Goal: Task Accomplishment & Management: Complete application form

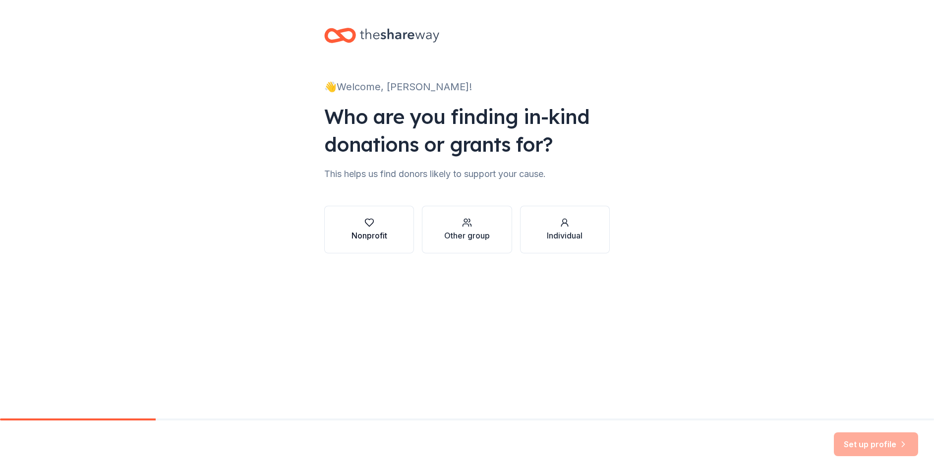
click at [394, 235] on button "Nonprofit" at bounding box center [369, 230] width 90 height 48
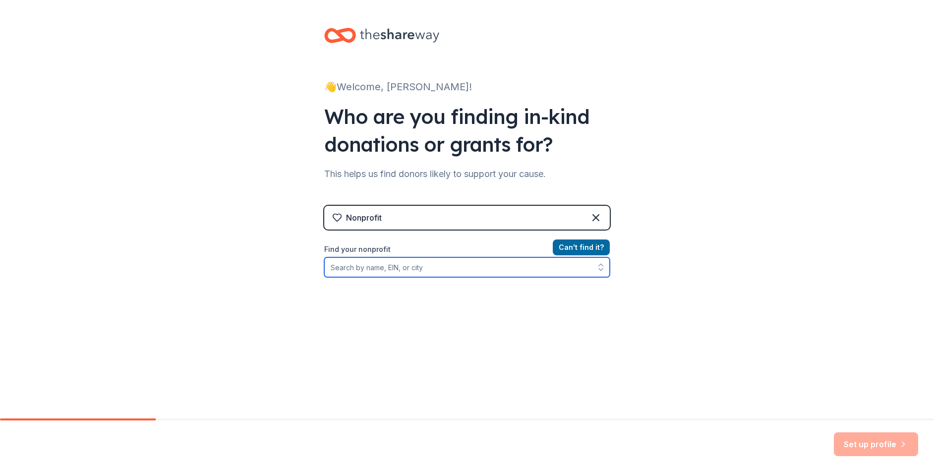
click at [403, 265] on input "Find your nonprofit" at bounding box center [467, 267] width 286 height 20
type input "Side Out Booster club"
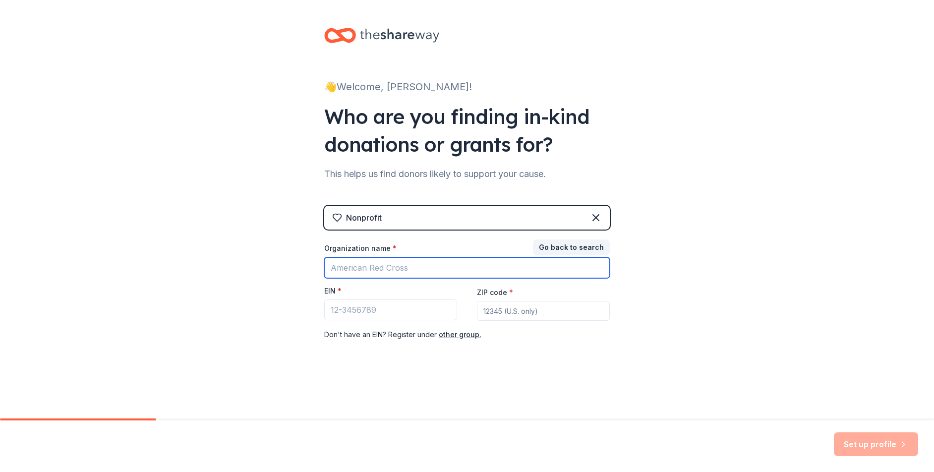
click at [467, 267] on input "Organization name *" at bounding box center [467, 267] width 286 height 21
type input "Side Out Booster Club"
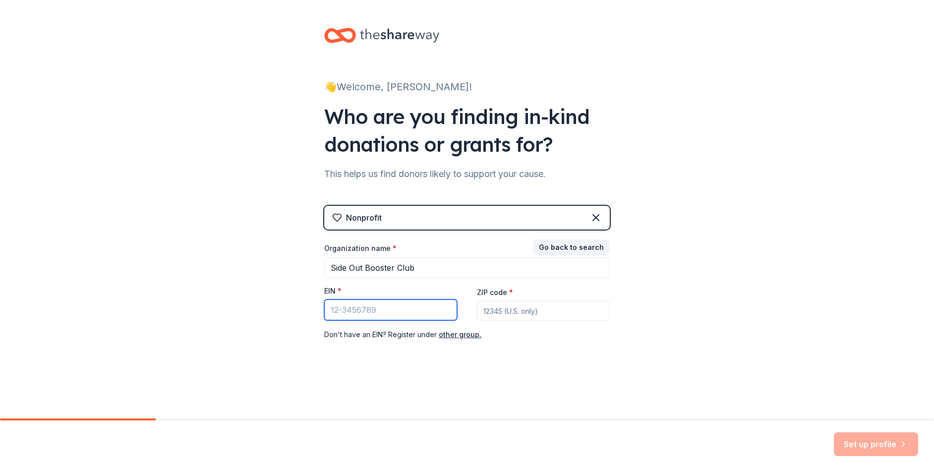
click at [430, 309] on input "EIN *" at bounding box center [390, 309] width 133 height 21
type input "85-8017868"
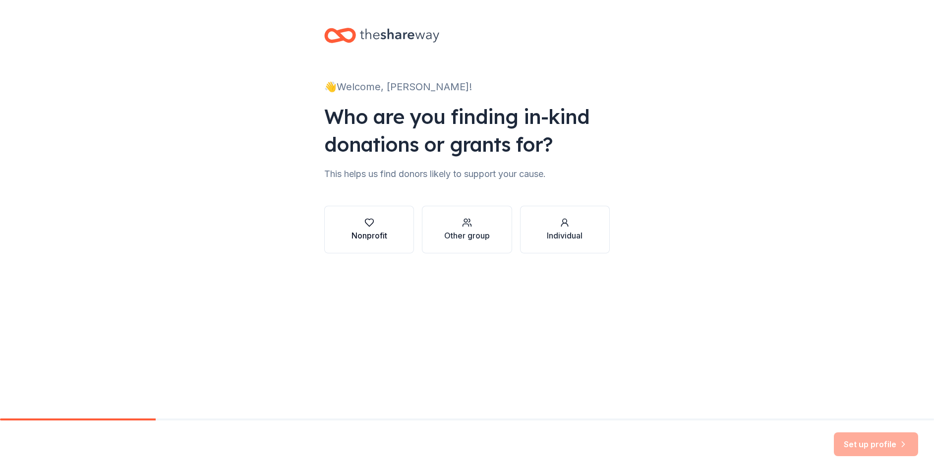
click at [373, 231] on div "Nonprofit" at bounding box center [369, 236] width 36 height 12
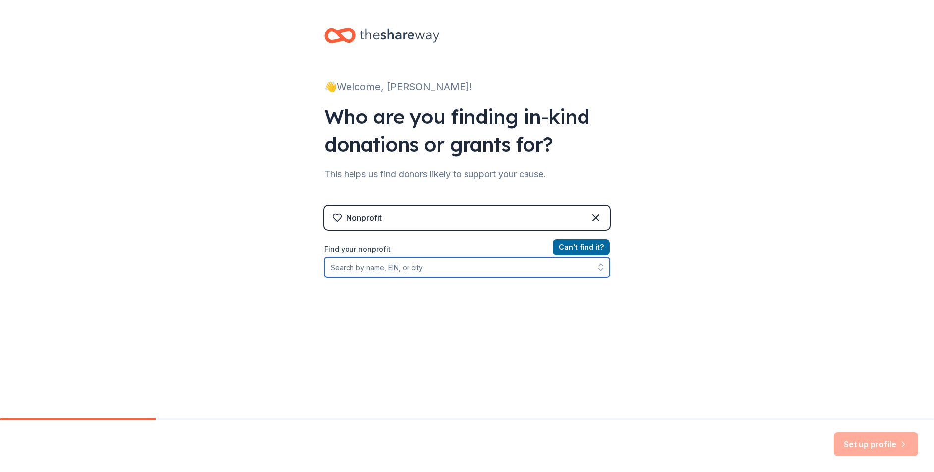
click at [377, 267] on input "Find your nonprofit" at bounding box center [467, 267] width 286 height 20
type input "Side Out Booster club"
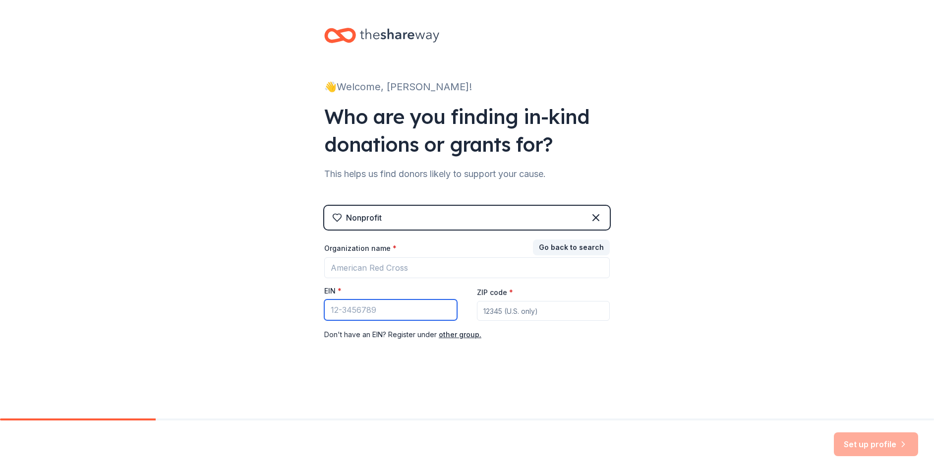
click at [400, 306] on input "EIN *" at bounding box center [390, 309] width 133 height 21
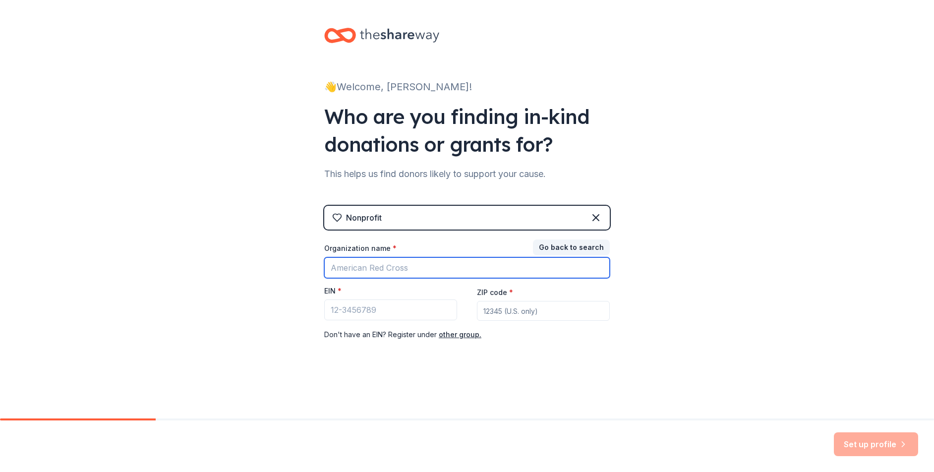
click at [402, 265] on input "Organization name *" at bounding box center [467, 267] width 286 height 21
type input "Side out booster club"
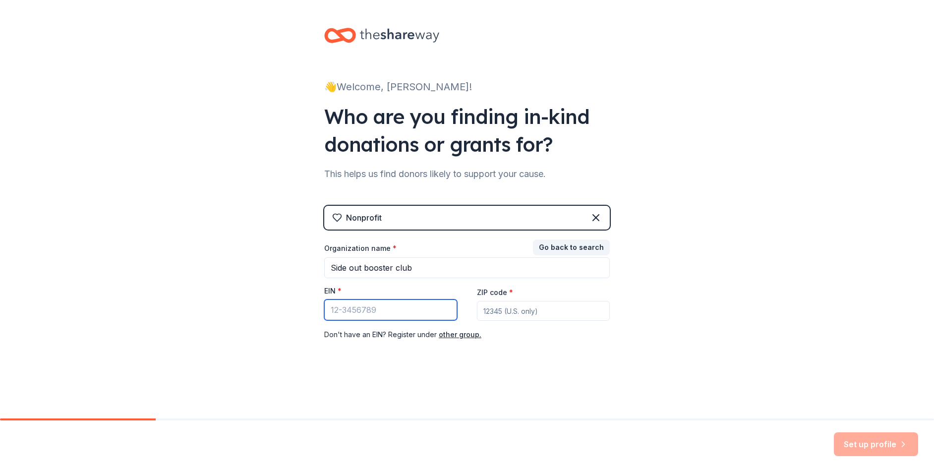
click at [402, 320] on input "EIN *" at bounding box center [390, 309] width 133 height 21
type input "[US_EMPLOYER_IDENTIFICATION_NUMBER]"
click at [508, 315] on input "ZIP code *" at bounding box center [543, 311] width 133 height 20
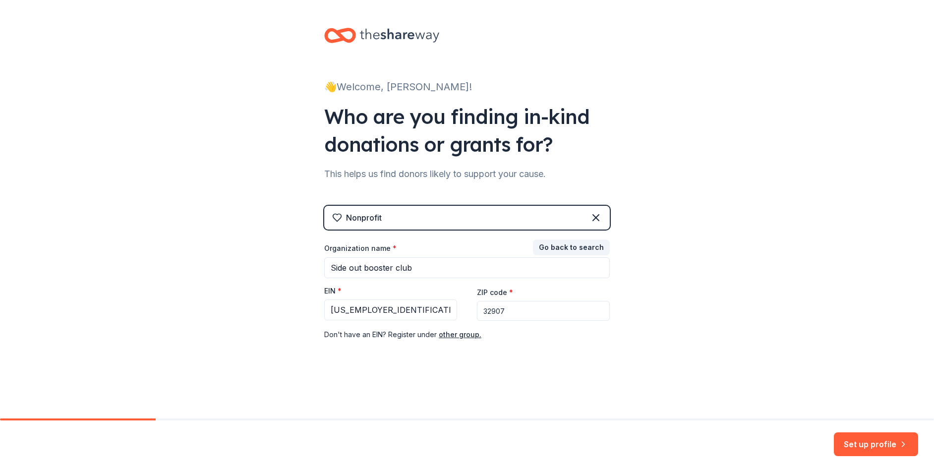
type input "32907"
click at [511, 368] on div "👋 Welcome, [PERSON_NAME]! Who are you finding in-kind donations or grants for? …" at bounding box center [466, 204] width 317 height 408
click at [858, 437] on button "Set up profile" at bounding box center [876, 444] width 84 height 24
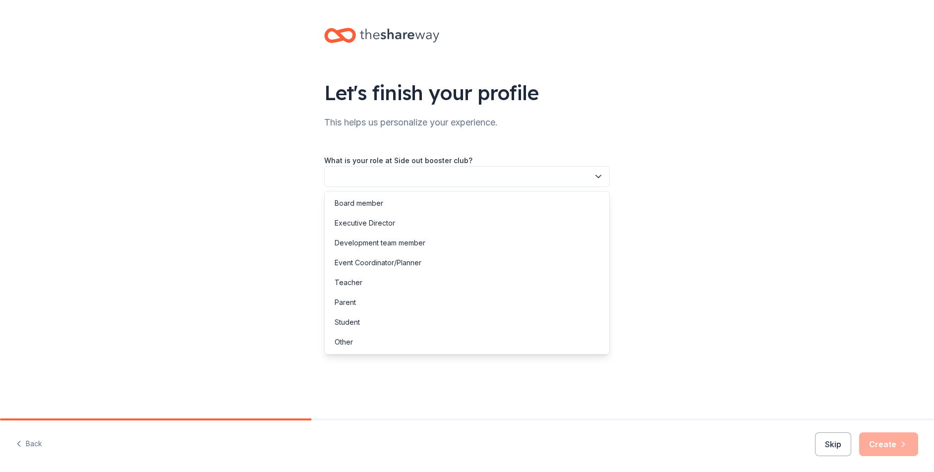
click at [514, 181] on button "button" at bounding box center [467, 176] width 286 height 21
click at [419, 261] on div "Event Coordinator/Planner" at bounding box center [378, 263] width 87 height 12
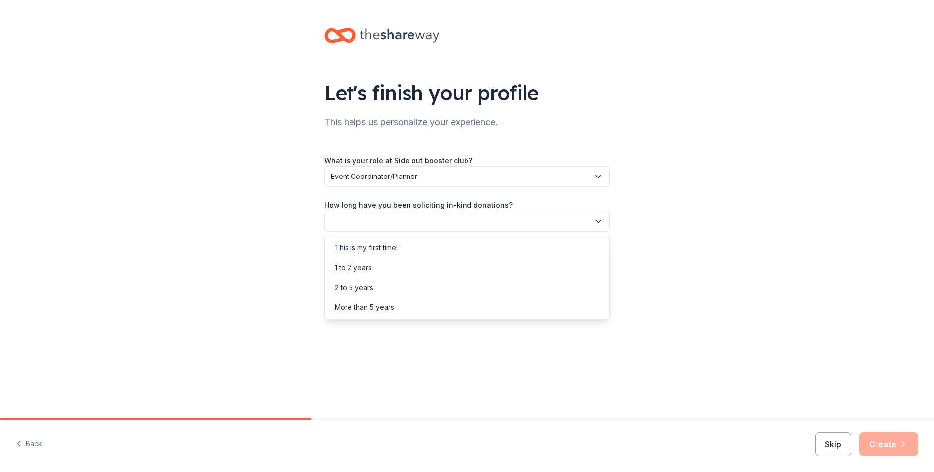
click at [412, 230] on button "button" at bounding box center [467, 221] width 286 height 21
click at [408, 247] on div "This is my first time!" at bounding box center [467, 248] width 281 height 20
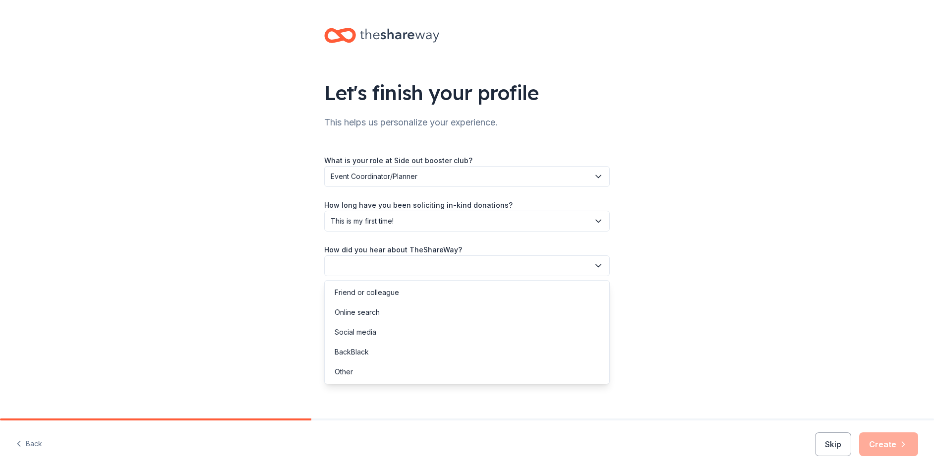
click at [402, 265] on button "button" at bounding box center [467, 265] width 286 height 21
click at [387, 311] on div "Online search" at bounding box center [467, 312] width 281 height 20
click at [903, 448] on icon "button" at bounding box center [903, 444] width 10 height 10
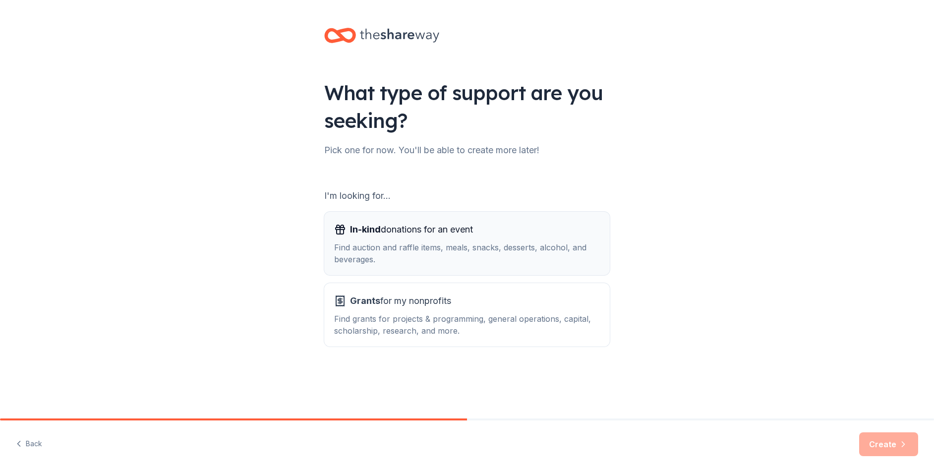
click at [394, 236] on span "In-kind donations for an event" at bounding box center [411, 230] width 123 height 16
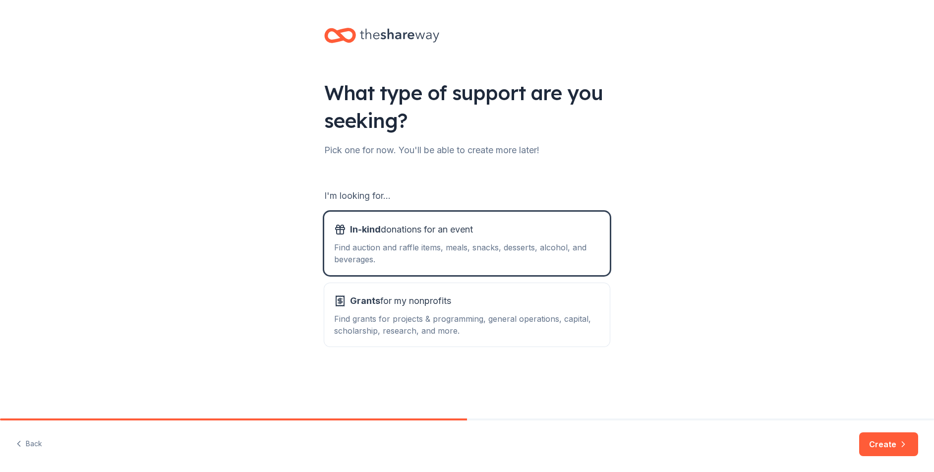
click at [906, 438] on button "Create" at bounding box center [888, 444] width 59 height 24
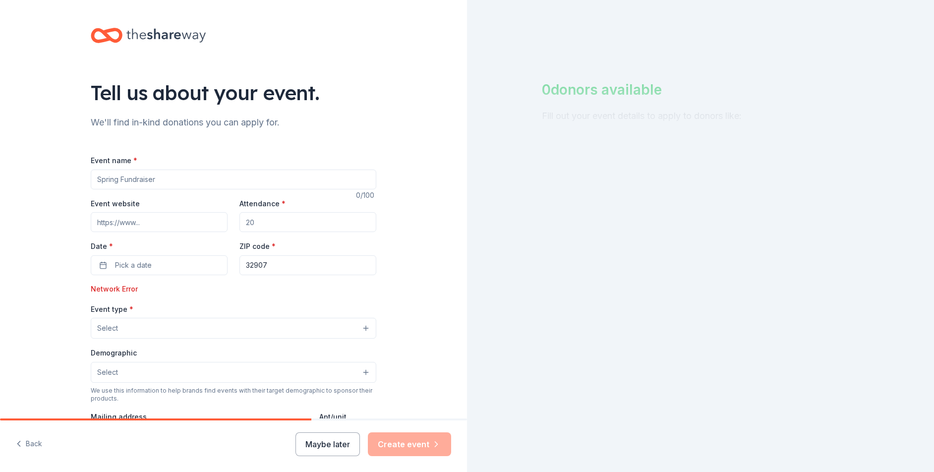
click at [330, 185] on input "Event name *" at bounding box center [234, 180] width 286 height 20
type input "Senior Night"
type input "7"
click at [152, 261] on button "Pick a date" at bounding box center [159, 265] width 137 height 20
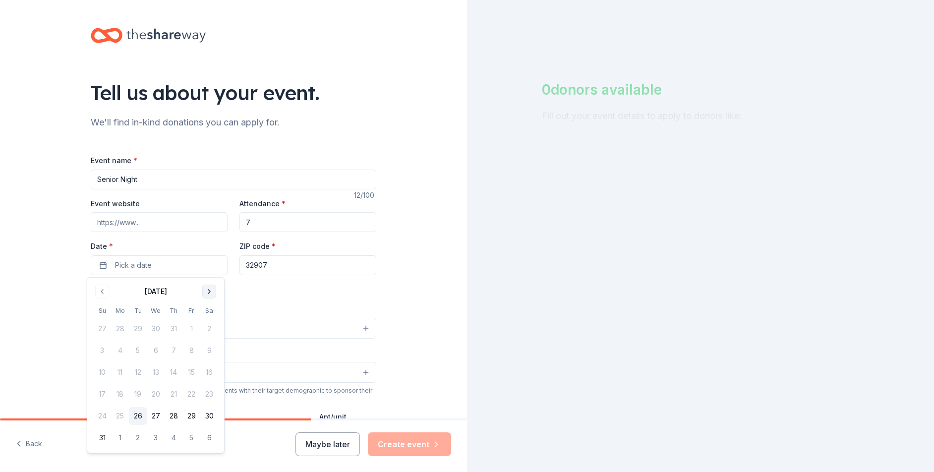
click at [204, 291] on button "Go to next month" at bounding box center [209, 292] width 14 height 14
click at [175, 333] on button "2" at bounding box center [174, 329] width 18 height 18
click at [280, 301] on div "Event name * Senior Night 12 /100 Event website Attendance * 7 Date * [DATE] ZI…" at bounding box center [234, 393] width 286 height 478
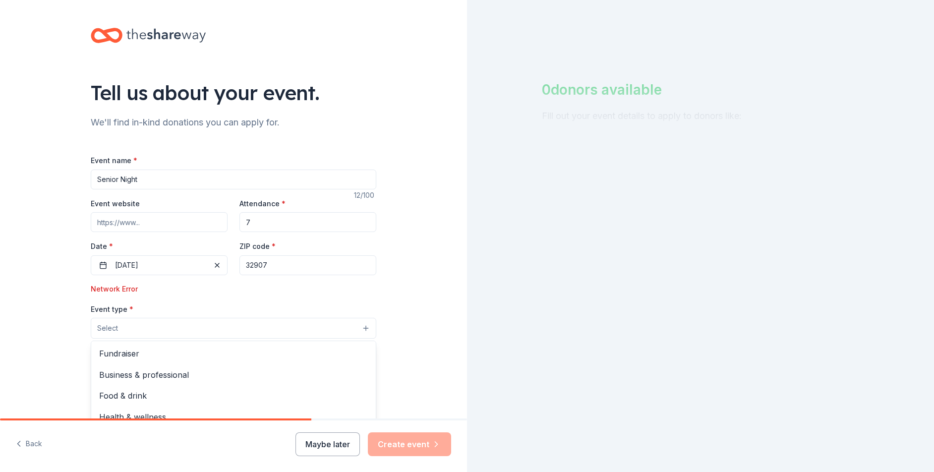
click at [176, 330] on button "Select" at bounding box center [234, 328] width 286 height 21
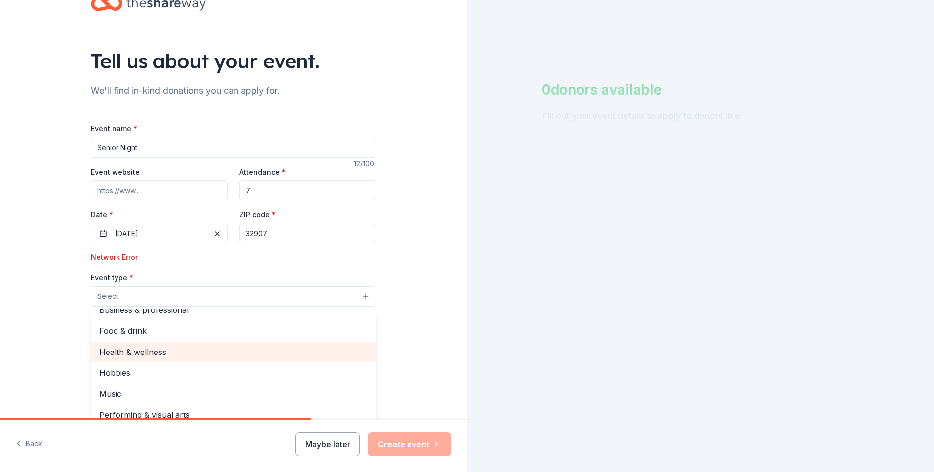
scroll to position [50, 0]
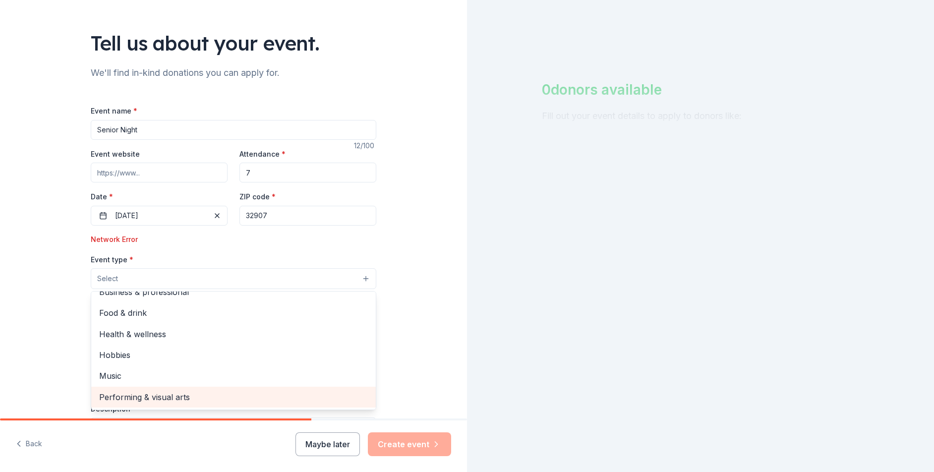
click at [165, 398] on span "Performing & visual arts" at bounding box center [233, 397] width 269 height 13
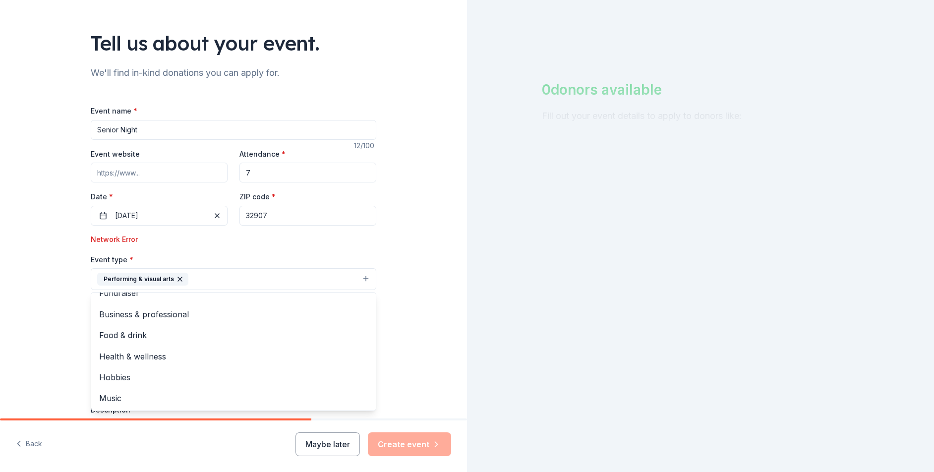
click at [395, 327] on div "Tell us about your event. We'll find in-kind donations you can apply for. Event…" at bounding box center [233, 290] width 467 height 681
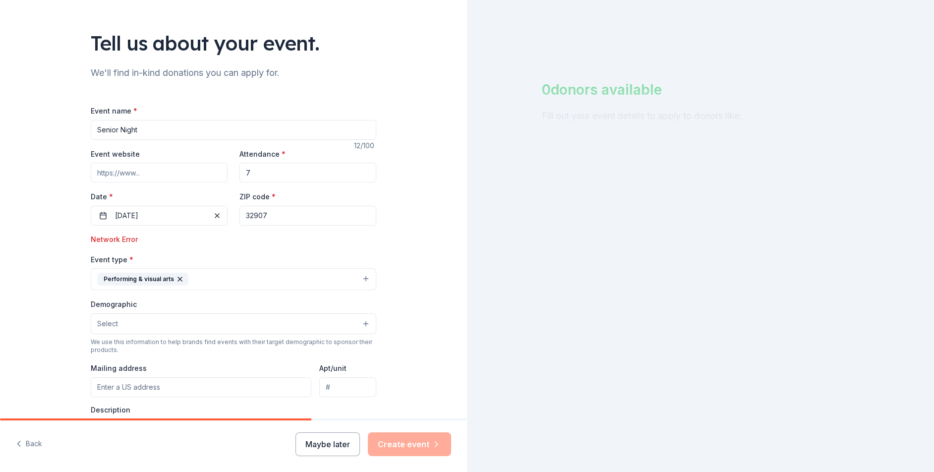
click at [232, 330] on button "Select" at bounding box center [234, 323] width 286 height 21
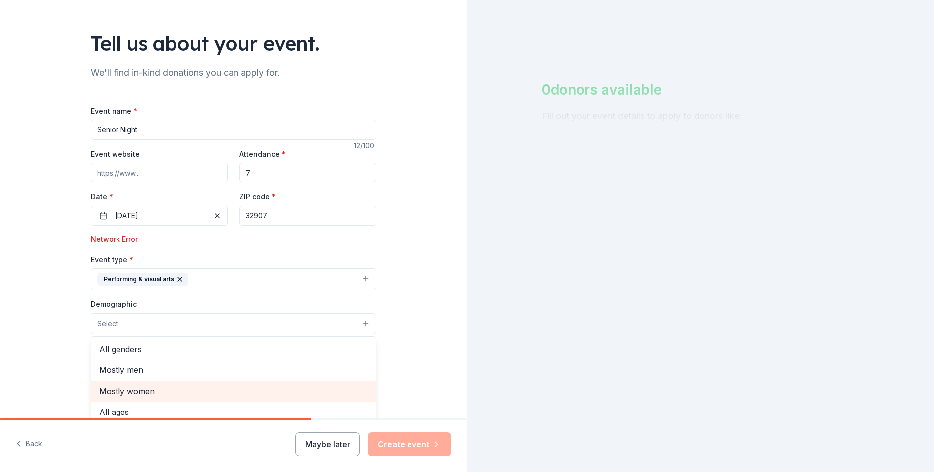
click at [216, 389] on span "Mostly women" at bounding box center [233, 391] width 269 height 13
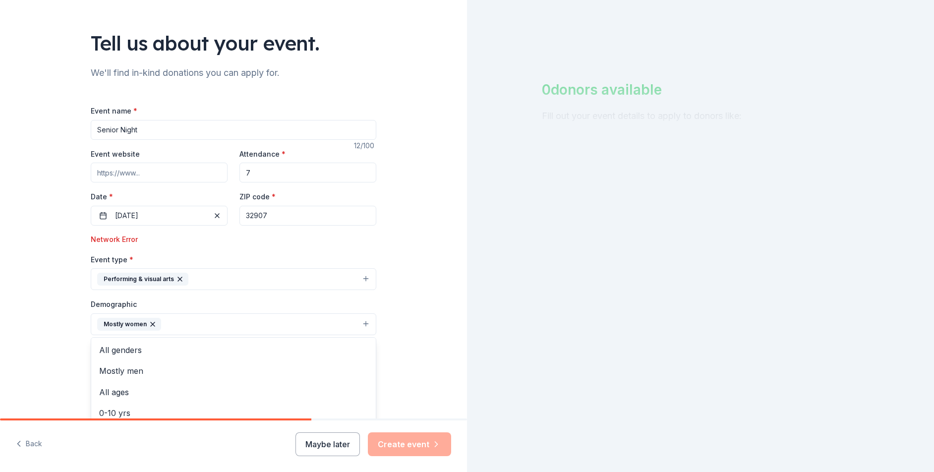
click at [152, 323] on icon "button" at bounding box center [153, 324] width 8 height 8
click at [172, 318] on button "Select" at bounding box center [234, 323] width 286 height 21
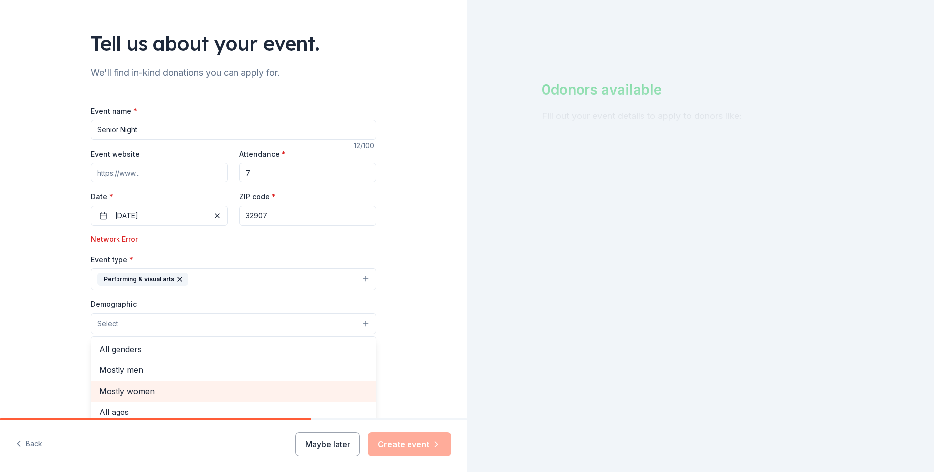
click at [149, 387] on span "Mostly women" at bounding box center [233, 391] width 269 height 13
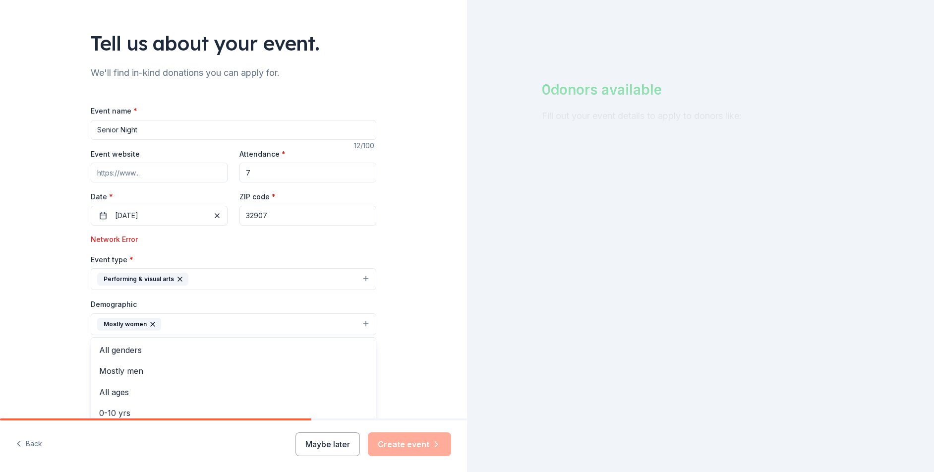
click at [19, 316] on div "Tell us about your event. We'll find in-kind donations you can apply for. Event…" at bounding box center [233, 291] width 467 height 682
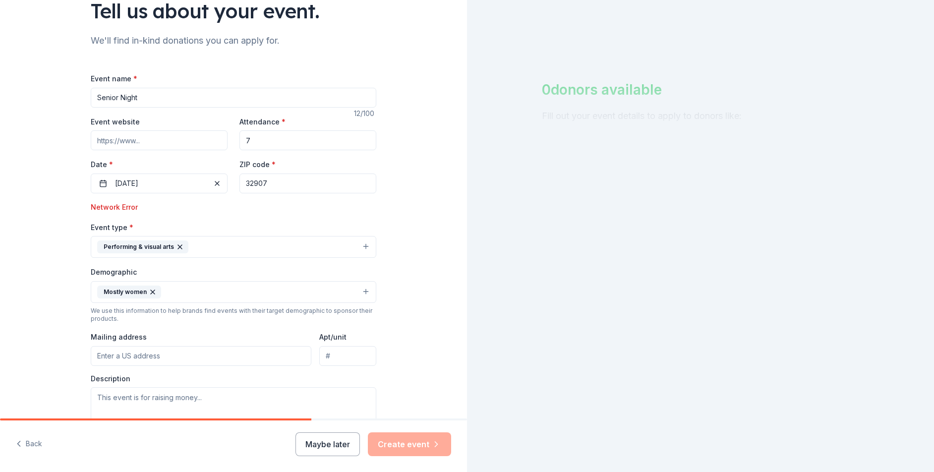
scroll to position [99, 0]
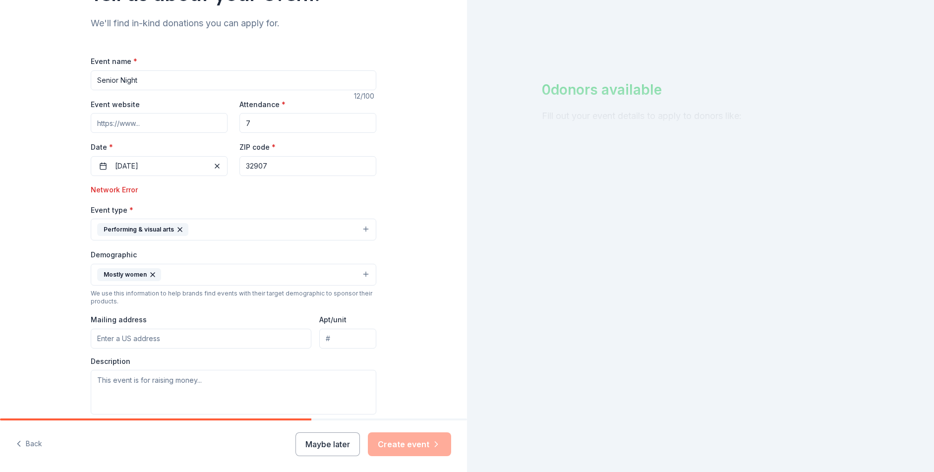
click at [116, 335] on input "Mailing address" at bounding box center [201, 339] width 221 height 20
type input "[STREET_ADDRESS]"
click at [140, 385] on textarea at bounding box center [234, 392] width 286 height 45
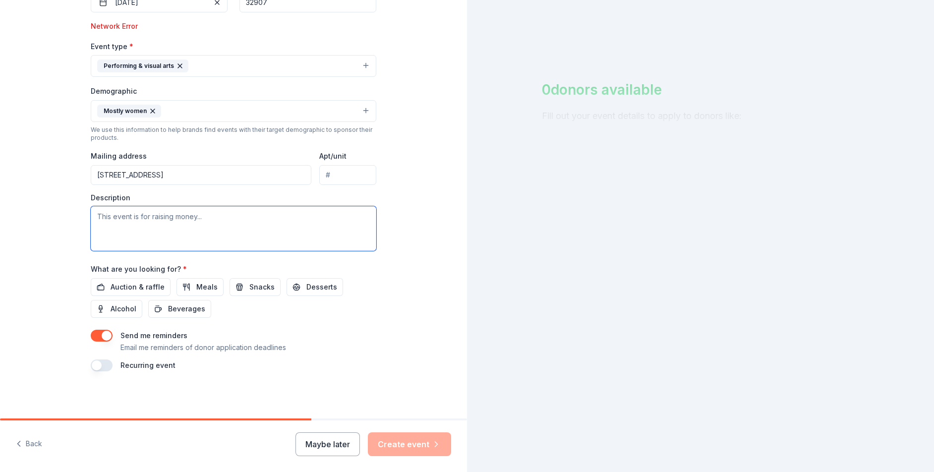
scroll to position [263, 0]
click at [182, 287] on button "Meals" at bounding box center [199, 287] width 47 height 18
click at [156, 219] on textarea at bounding box center [234, 228] width 286 height 45
paste textarea "Every year we host a senior night to celebrate our seniors. Each girl walks out…"
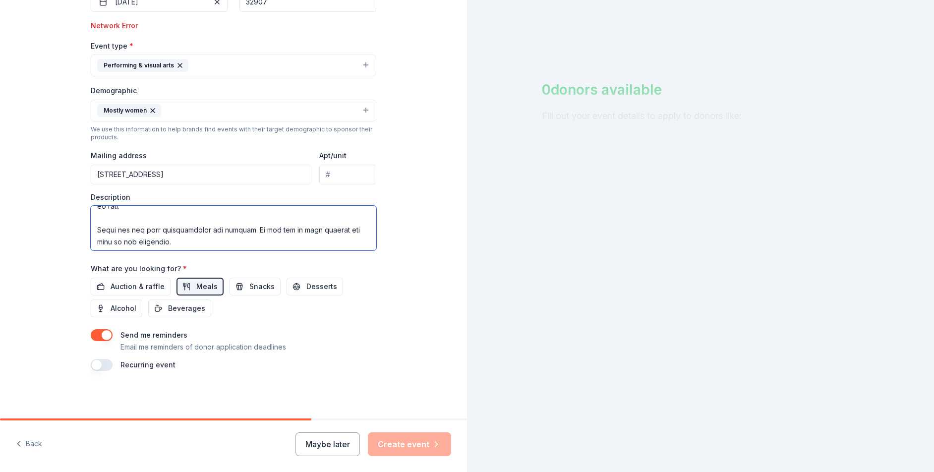
scroll to position [214, 0]
drag, startPoint x: 344, startPoint y: 244, endPoint x: 332, endPoint y: 249, distance: 12.9
click at [332, 249] on textarea at bounding box center [234, 228] width 286 height 45
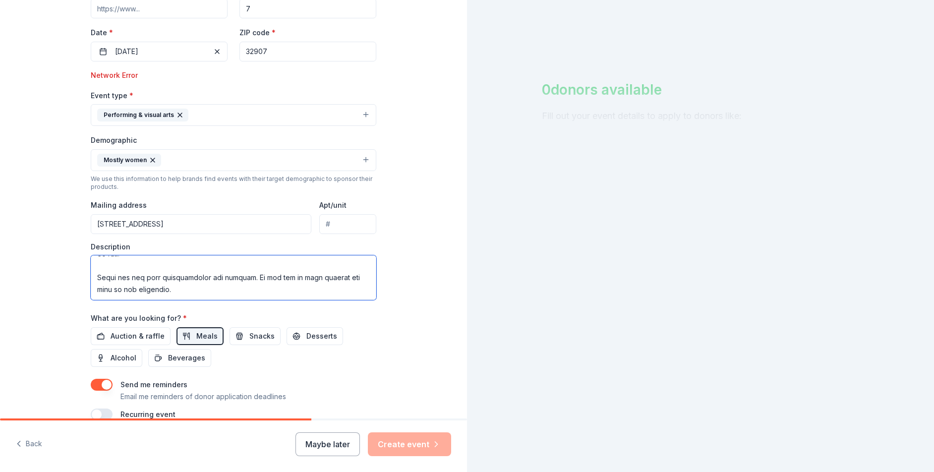
scroll to position [165, 0]
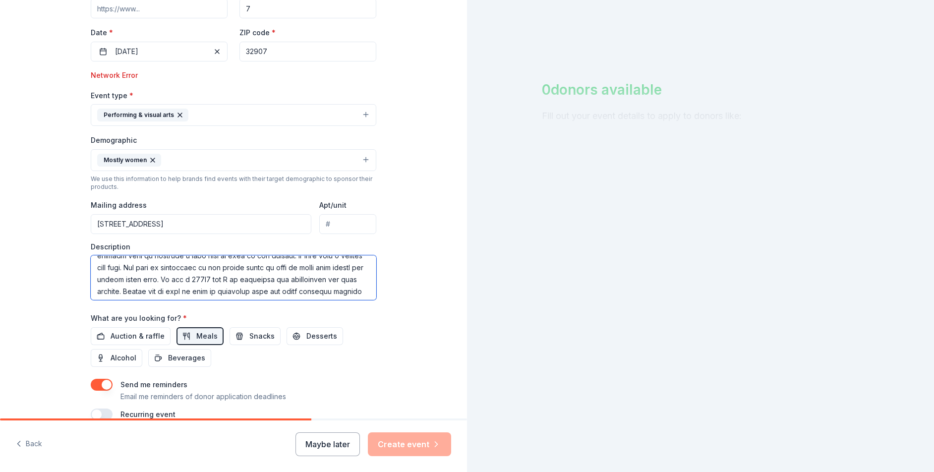
click at [352, 281] on textarea at bounding box center [234, 277] width 286 height 45
click at [350, 281] on textarea at bounding box center [234, 277] width 286 height 45
drag, startPoint x: 211, startPoint y: 280, endPoint x: 182, endPoint y: 279, distance: 28.8
click at [182, 279] on textarea at bounding box center [234, 277] width 286 height 45
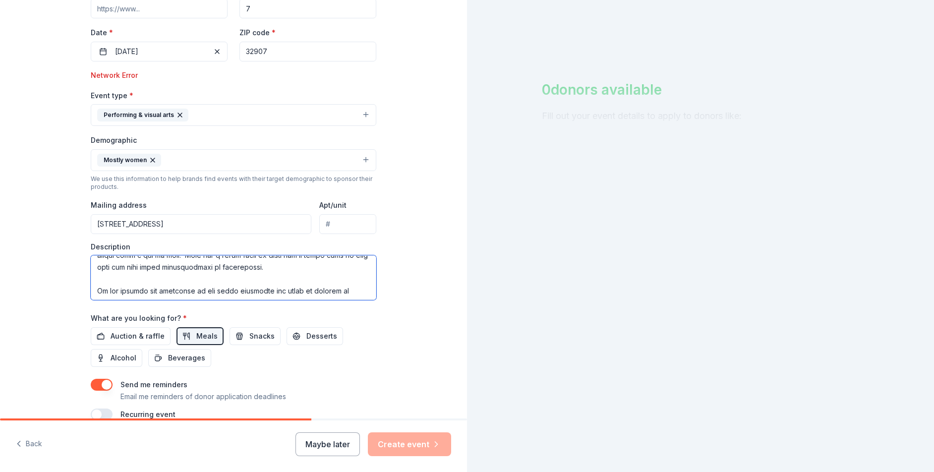
scroll to position [135, 0]
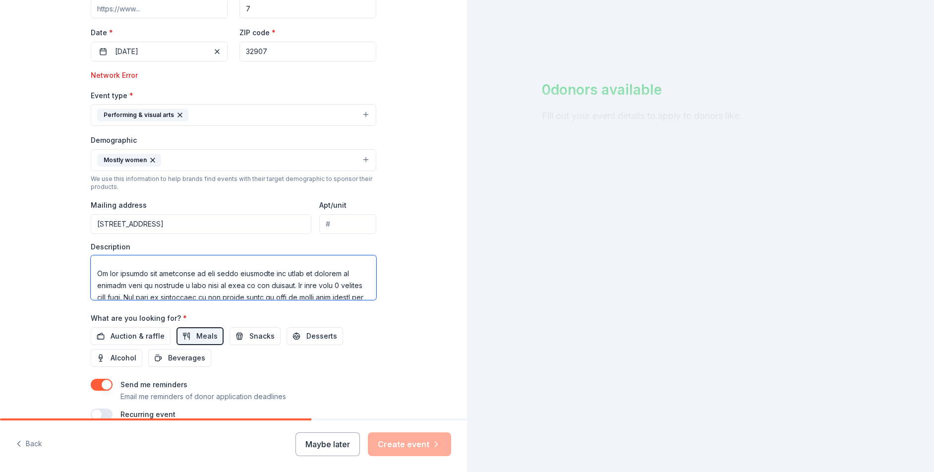
click at [291, 279] on textarea at bounding box center [234, 277] width 286 height 45
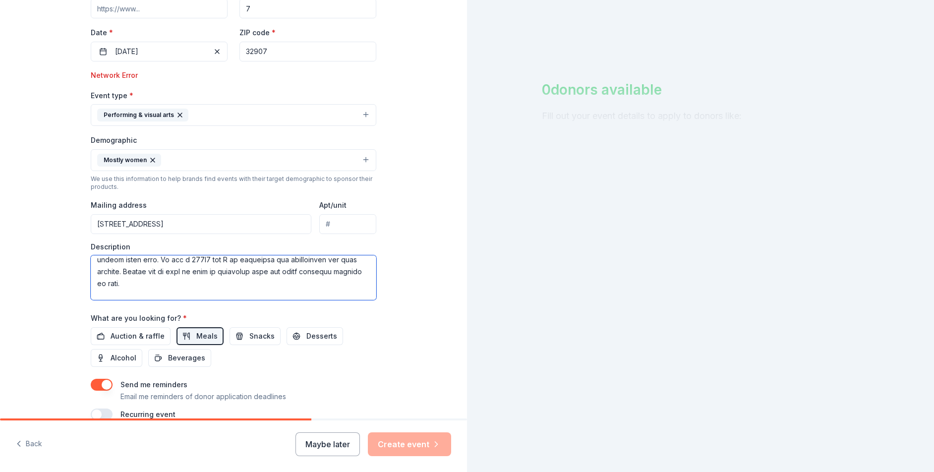
click at [183, 273] on textarea at bounding box center [234, 277] width 286 height 45
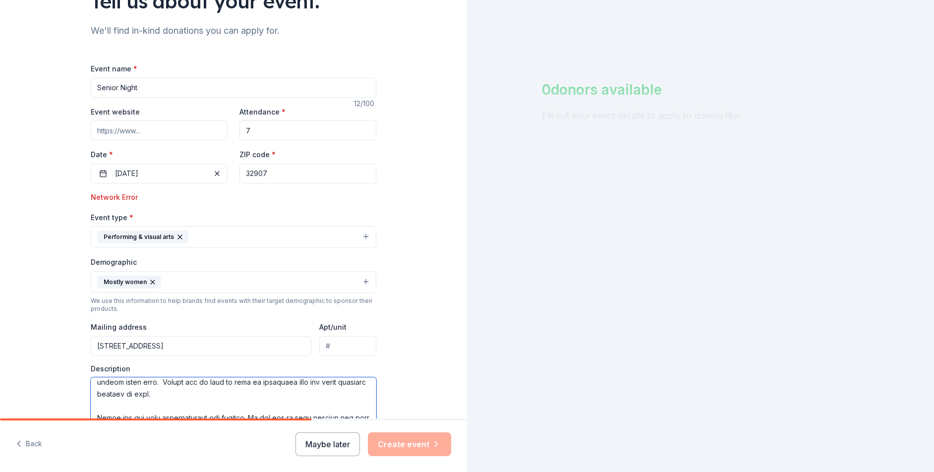
scroll to position [65, 0]
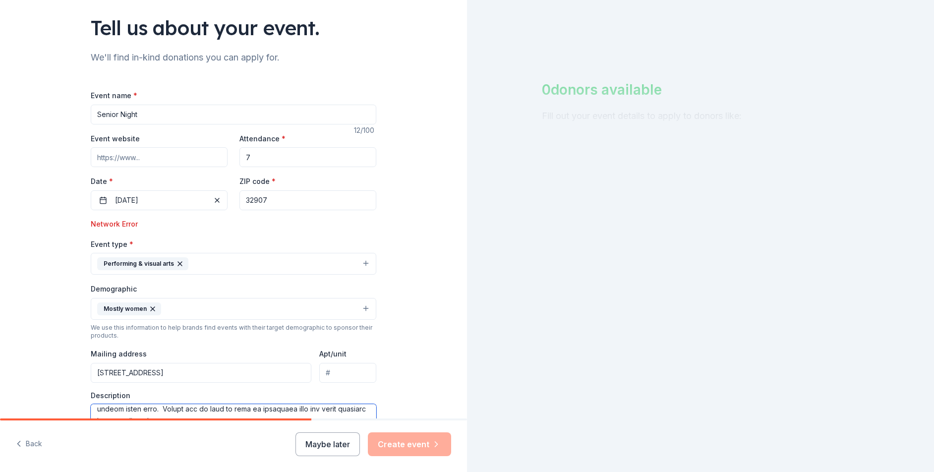
type textarea "Every year we host a senior night to celebrate our seniors. Each girl walks out…"
click at [117, 225] on div "Network Error" at bounding box center [234, 224] width 286 height 12
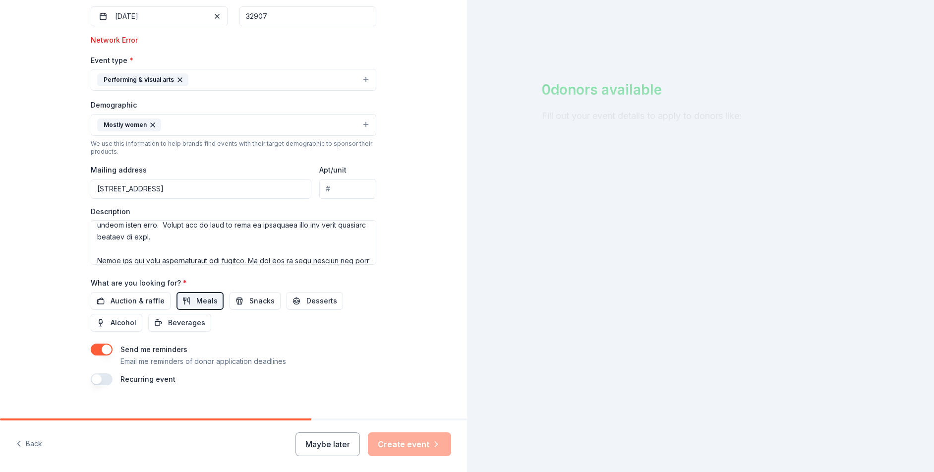
scroll to position [263, 0]
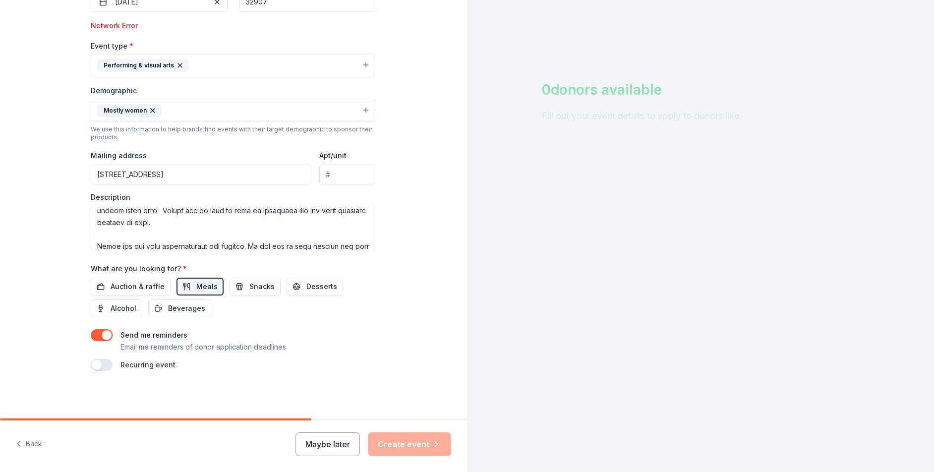
click at [107, 336] on button "button" at bounding box center [102, 335] width 22 height 12
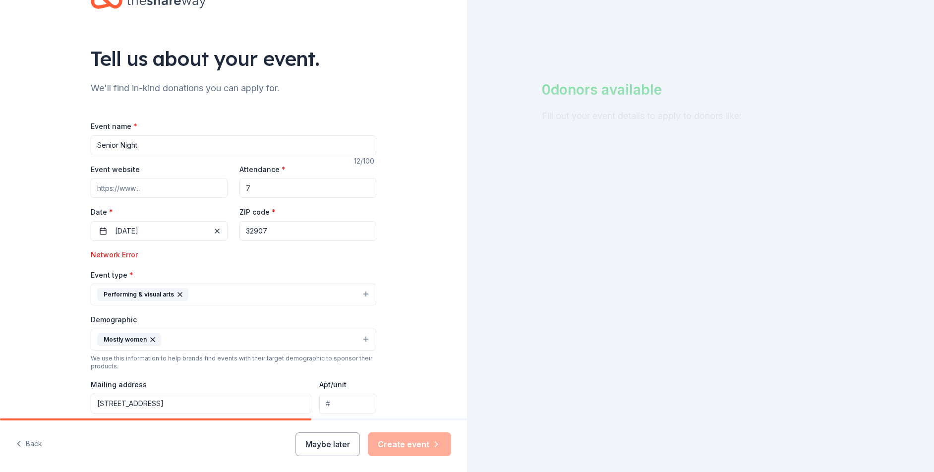
scroll to position [0, 0]
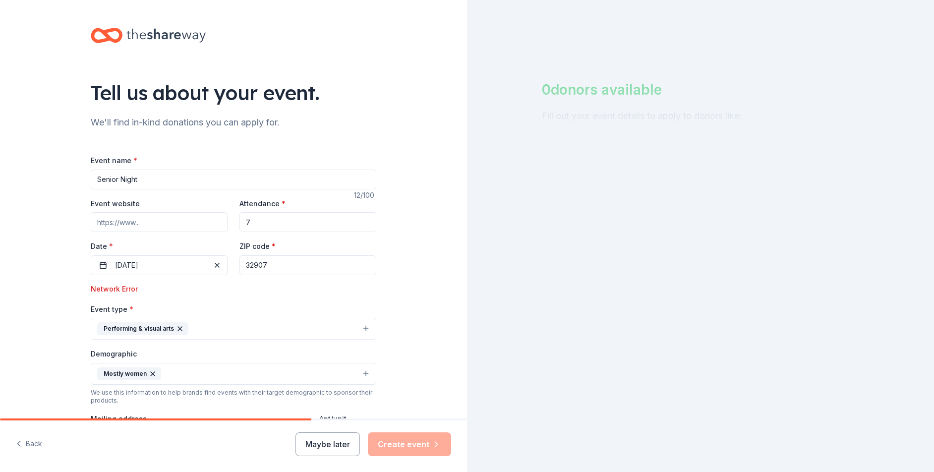
click at [173, 180] on input "Senior Night" at bounding box center [234, 180] width 286 height 20
click at [129, 291] on div "Network Error" at bounding box center [234, 289] width 286 height 12
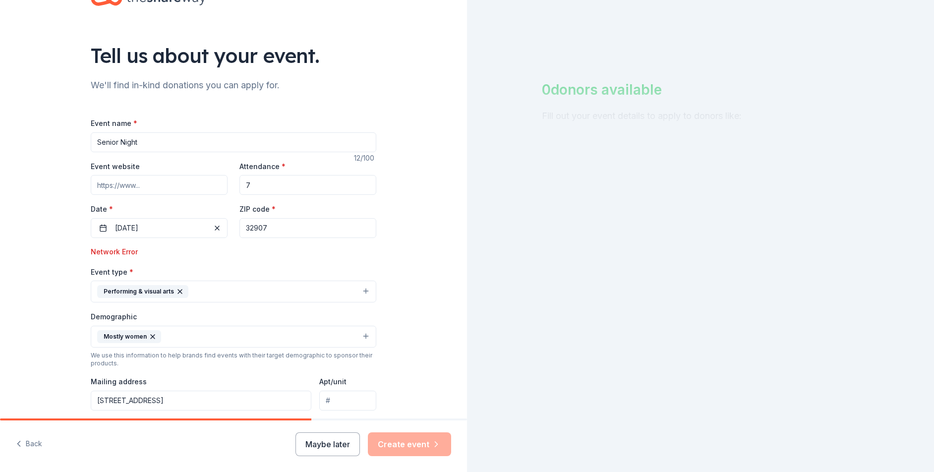
scroll to position [149, 0]
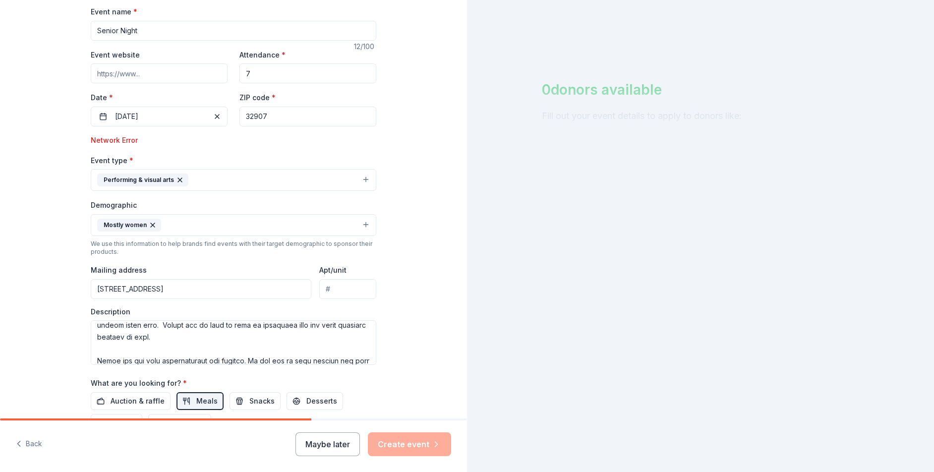
click at [281, 177] on button "Performing & visual arts" at bounding box center [234, 180] width 286 height 22
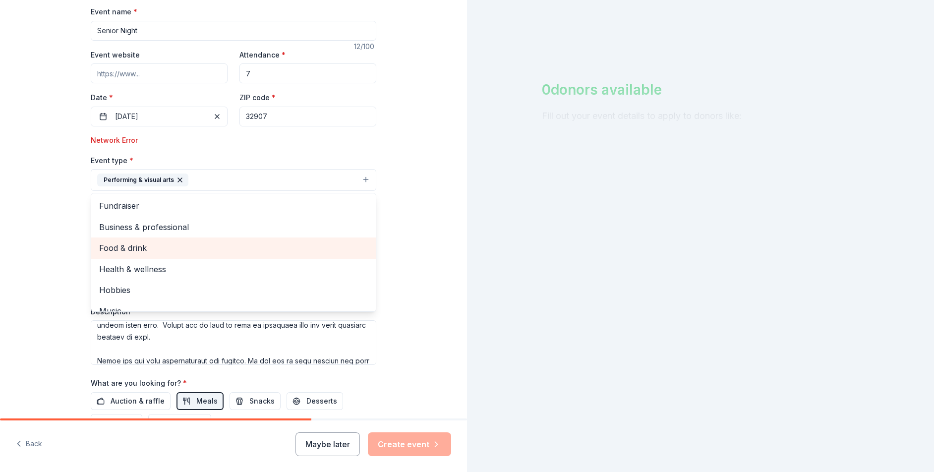
drag, startPoint x: 199, startPoint y: 213, endPoint x: 196, endPoint y: 242, distance: 28.9
click at [196, 242] on div "Fundraiser Business & professional Food & drink Health & wellness Hobbies Music" at bounding box center [234, 252] width 286 height 119
click at [196, 242] on span "Food & drink" at bounding box center [233, 247] width 269 height 13
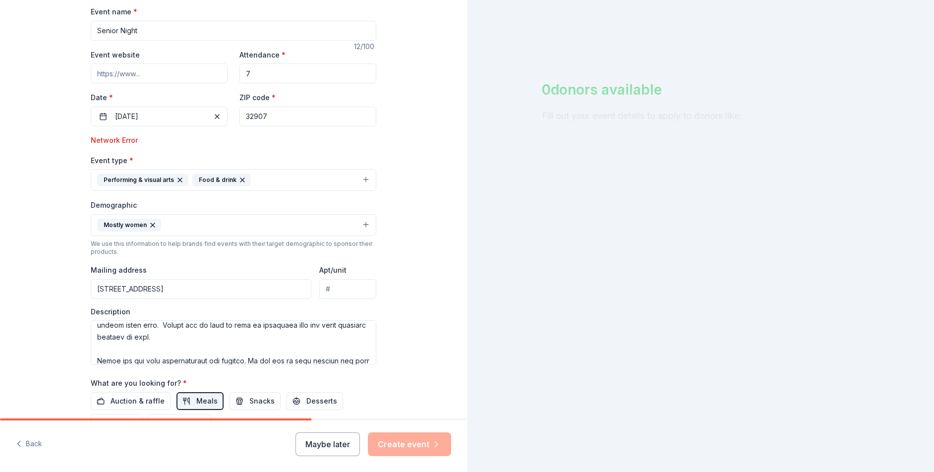
click at [176, 179] on icon "button" at bounding box center [180, 180] width 8 height 8
click at [246, 191] on div "Event type * Food & drink Demographic Mostly women We use this information to h…" at bounding box center [234, 259] width 286 height 211
click at [240, 188] on button "Food & drink" at bounding box center [234, 180] width 286 height 22
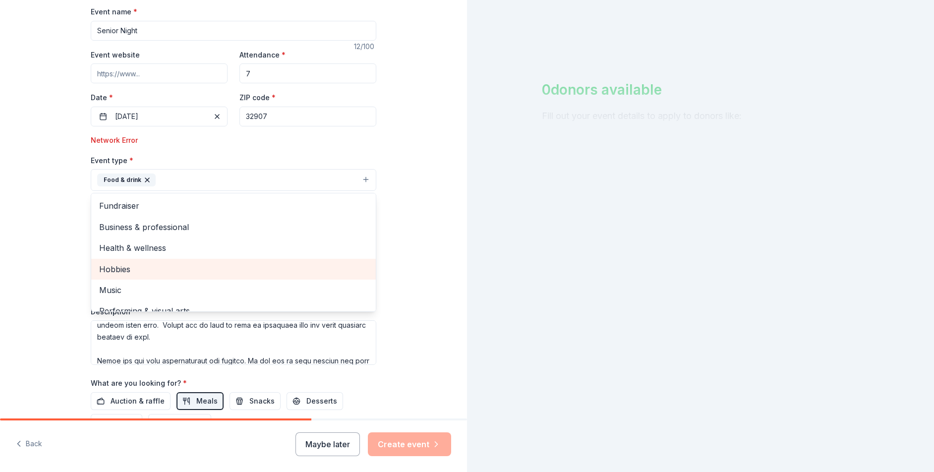
scroll to position [12, 0]
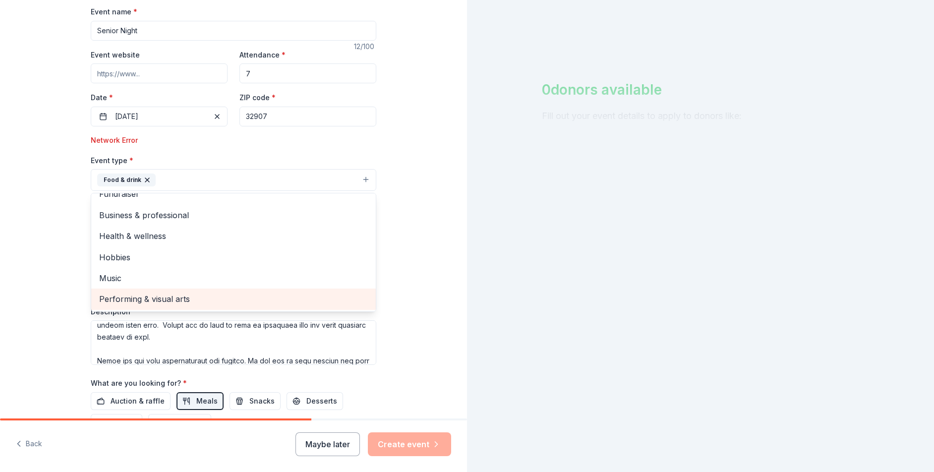
click at [197, 297] on span "Performing & visual arts" at bounding box center [233, 298] width 269 height 13
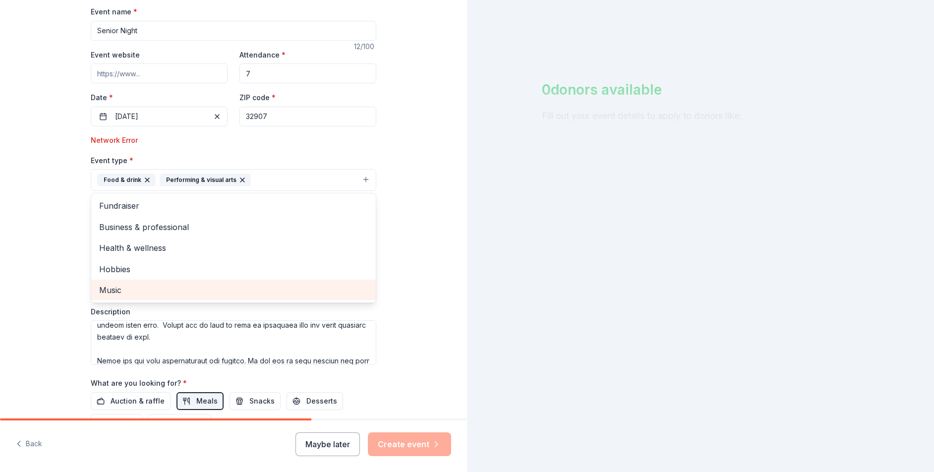
scroll to position [0, 0]
click at [397, 198] on div "Tell us about your event. We'll find in-kind donations you can apply for. Event…" at bounding box center [233, 192] width 467 height 682
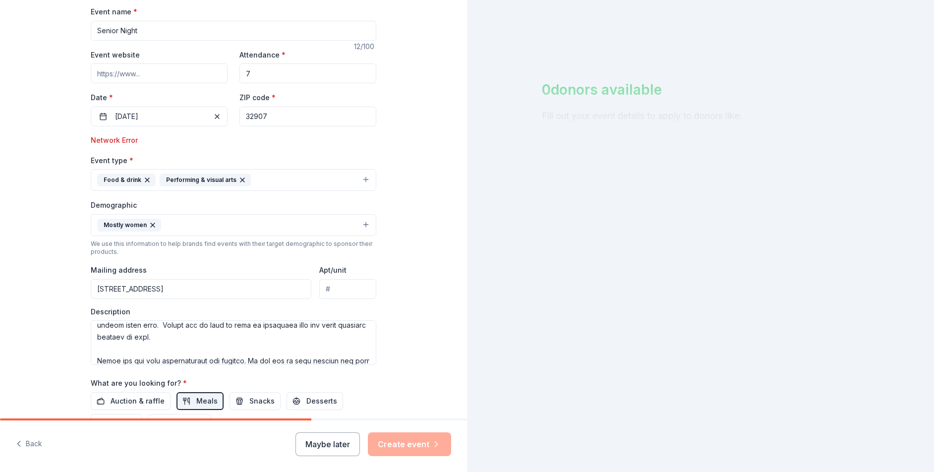
click at [409, 456] on div "Maybe later Create event" at bounding box center [373, 444] width 156 height 24
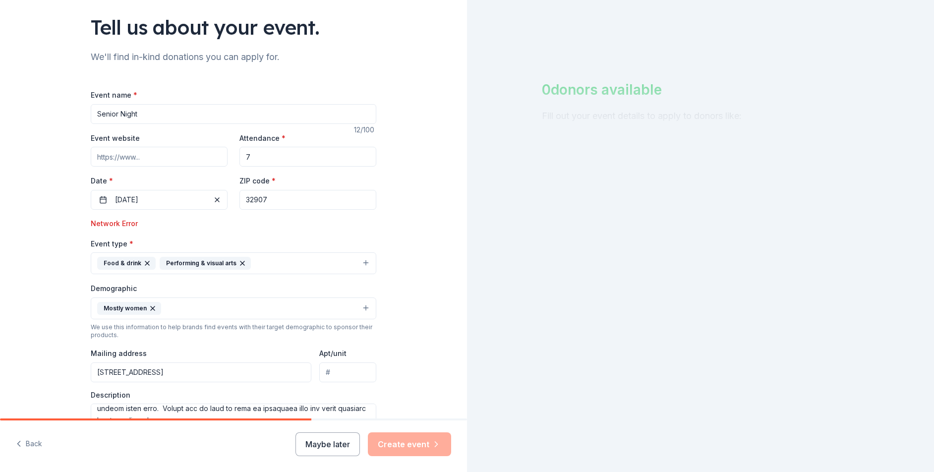
scroll to position [50, 0]
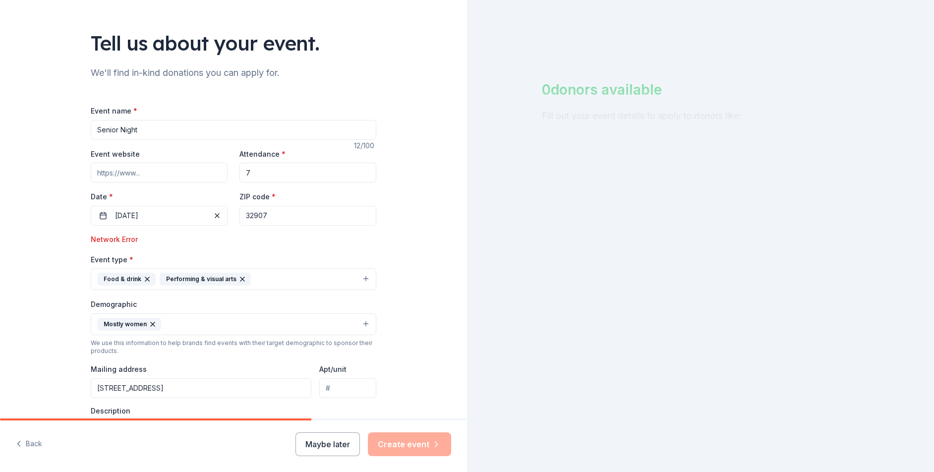
click at [273, 179] on input "7" at bounding box center [307, 173] width 137 height 20
type input "500"
click at [408, 289] on div "Tell us about your event. We'll find in-kind donations you can apply for. Event…" at bounding box center [233, 291] width 467 height 682
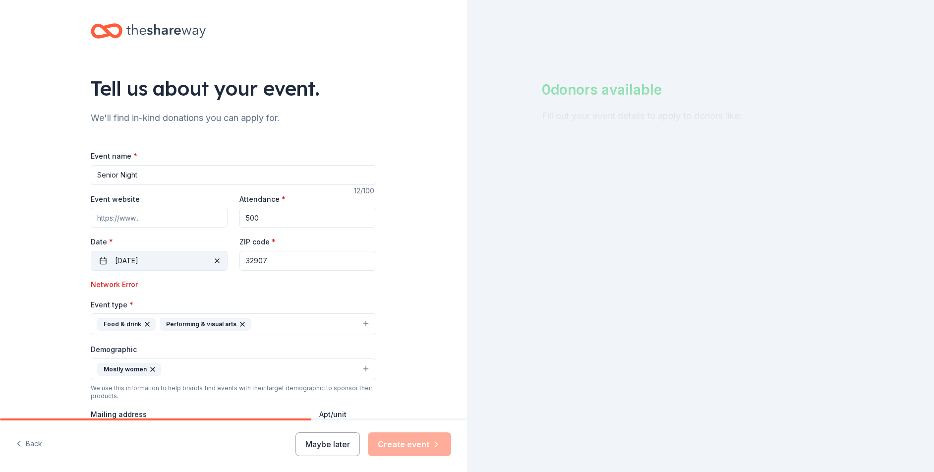
scroll to position [0, 0]
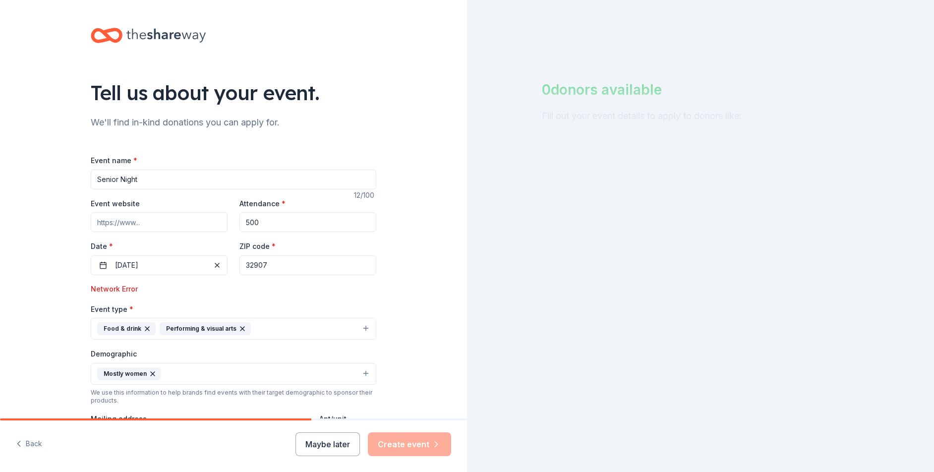
click at [154, 180] on input "Senior Night" at bounding box center [234, 180] width 286 height 20
click at [139, 181] on input "Senior Night" at bounding box center [234, 180] width 286 height 20
type input "Senior Night Melbourne High School Girls volleyball"
type input "[DOMAIN_NAME]"
click at [191, 246] on label "Date *" at bounding box center [159, 246] width 137 height 10
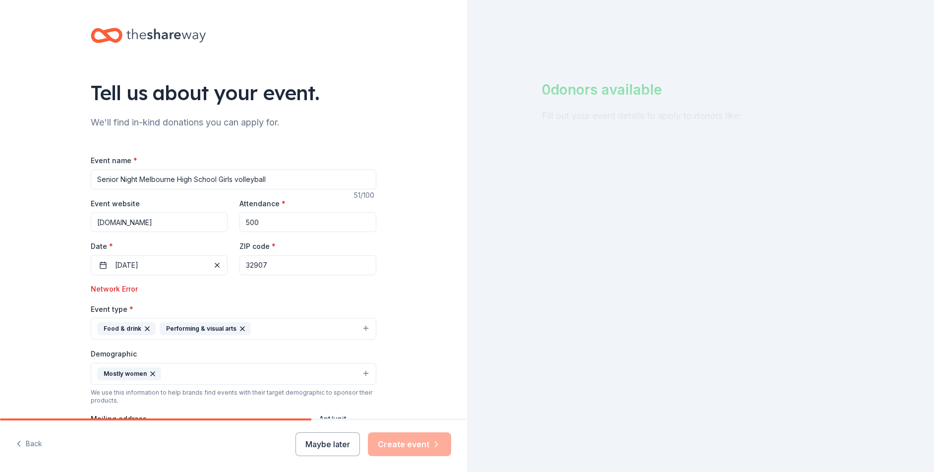
click at [191, 255] on button "[DATE]" at bounding box center [159, 265] width 137 height 20
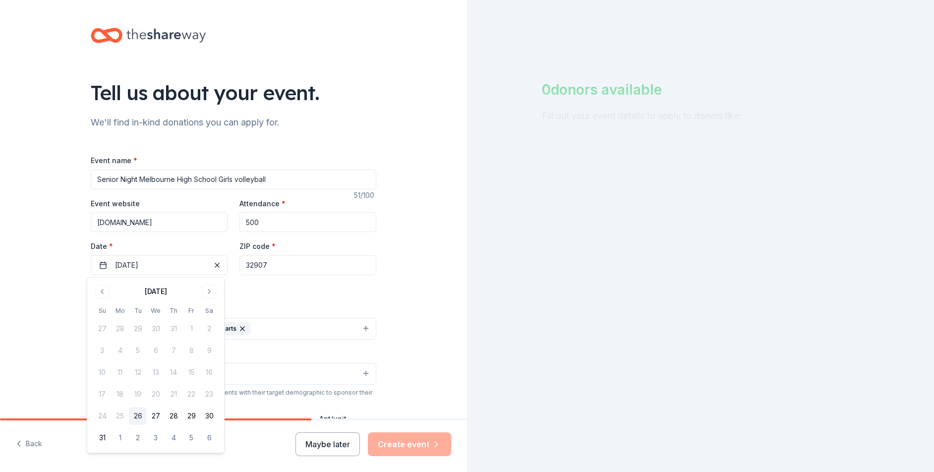
click at [309, 310] on div "Event type * Food & drink Performing & visual arts" at bounding box center [234, 321] width 286 height 37
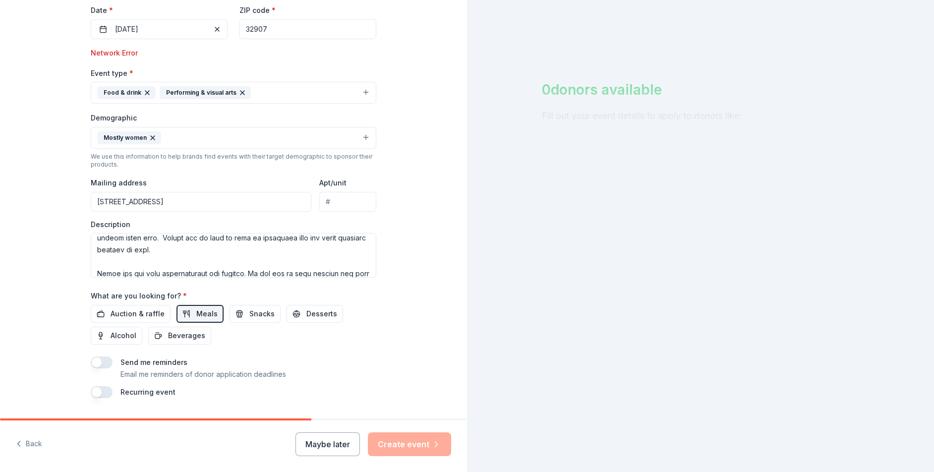
scroll to position [248, 0]
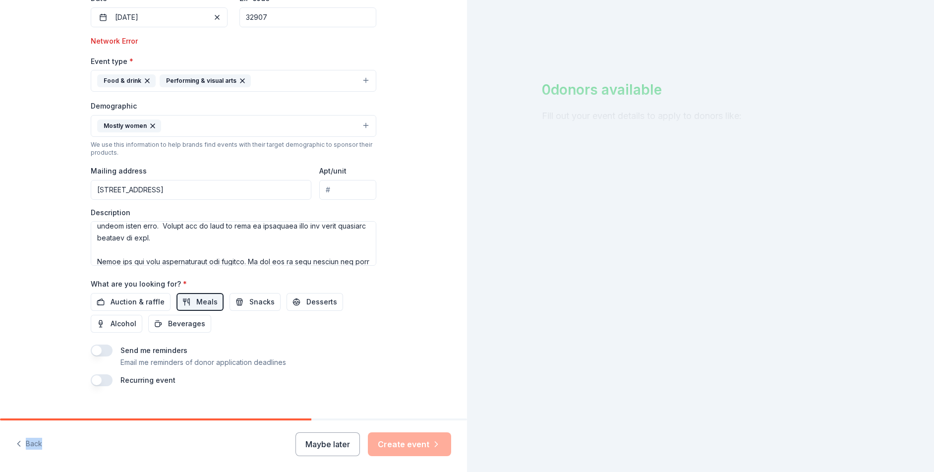
drag, startPoint x: 294, startPoint y: 420, endPoint x: 339, endPoint y: 424, distance: 45.3
click at [339, 424] on div "Back Maybe later Create event" at bounding box center [233, 445] width 467 height 54
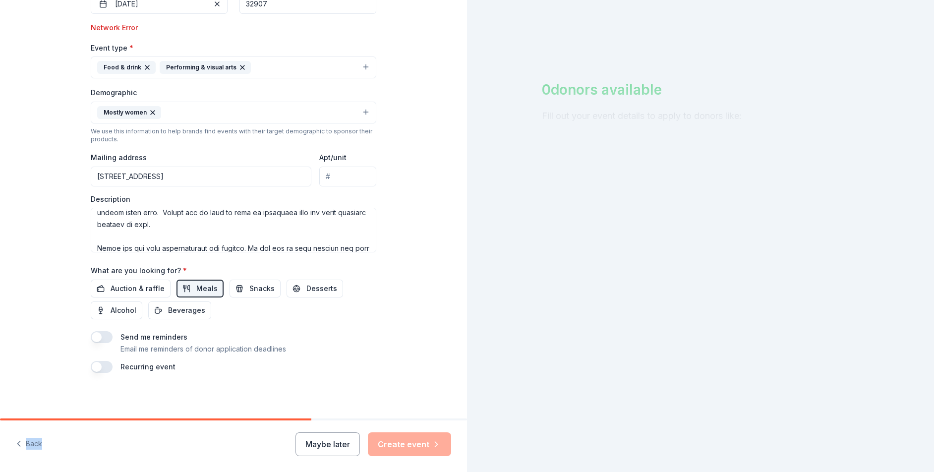
scroll to position [263, 0]
click at [406, 439] on div "Maybe later Create event" at bounding box center [373, 444] width 156 height 24
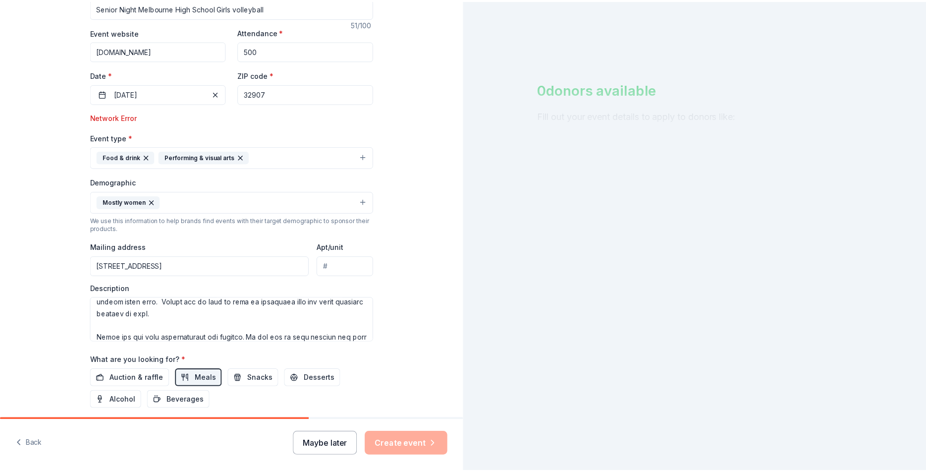
scroll to position [65, 0]
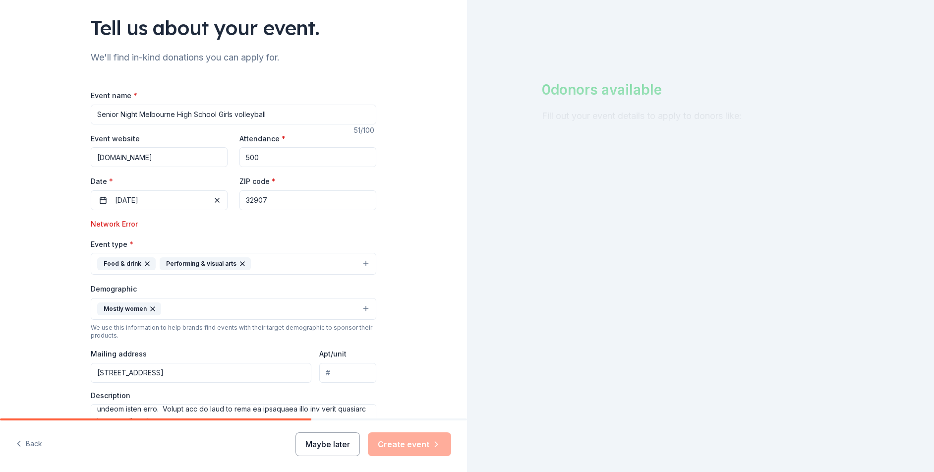
click at [348, 450] on button "Maybe later" at bounding box center [327, 444] width 64 height 24
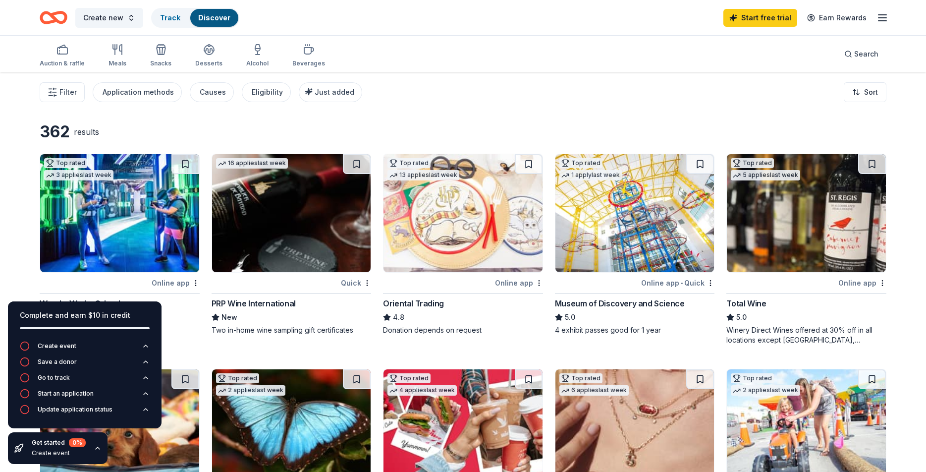
click at [185, 339] on div "Top rated 3 applies last week Online app WonderWorks Orlando 5.0 Tickets" at bounding box center [120, 249] width 160 height 191
